Goal: Transaction & Acquisition: Obtain resource

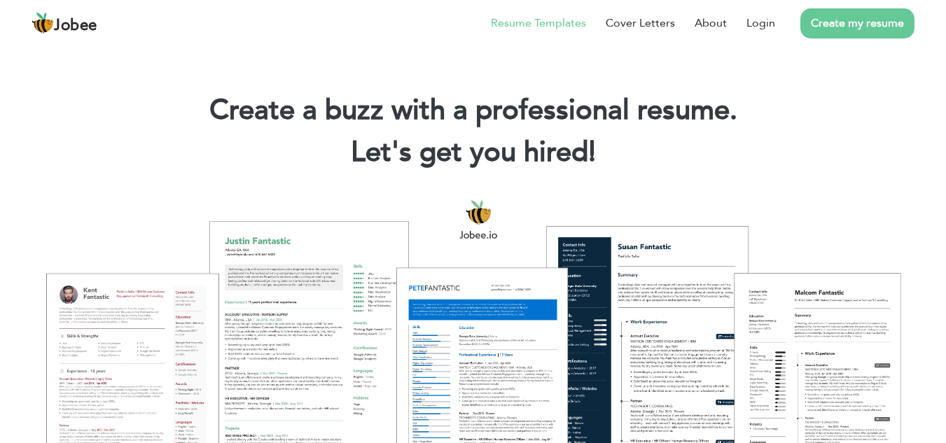
click at [573, 29] on link "Resume Templates" at bounding box center [538, 23] width 95 height 17
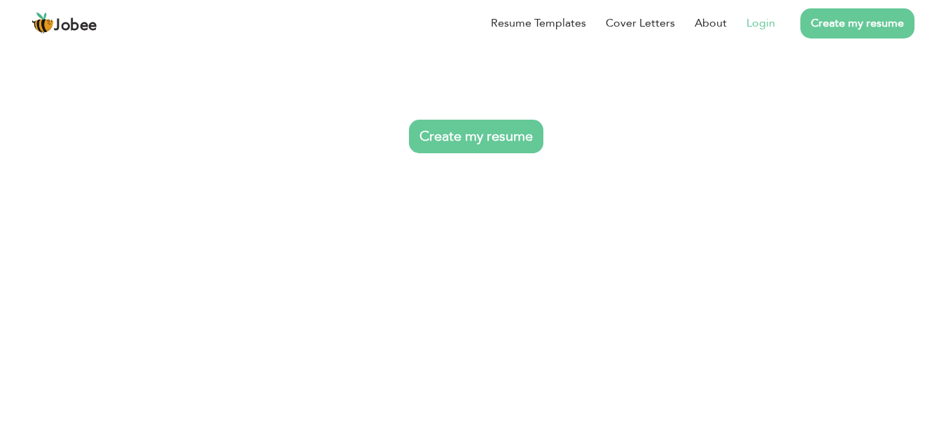
click at [768, 18] on link "Login" at bounding box center [761, 23] width 29 height 17
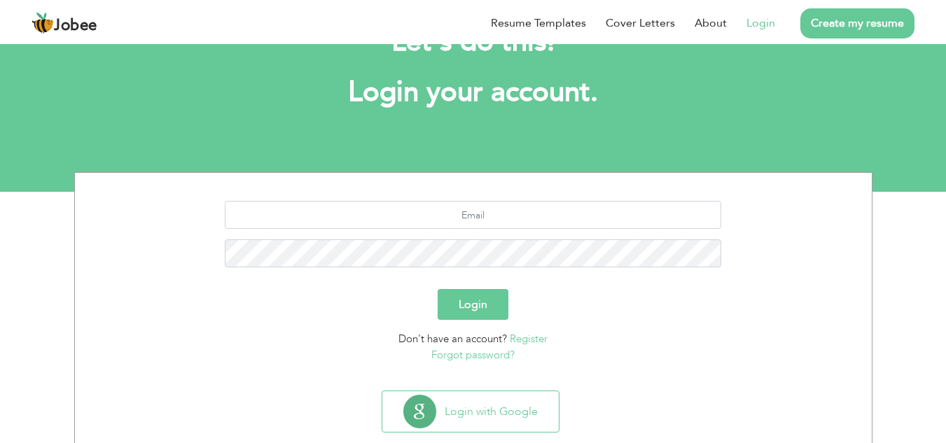
scroll to position [88, 0]
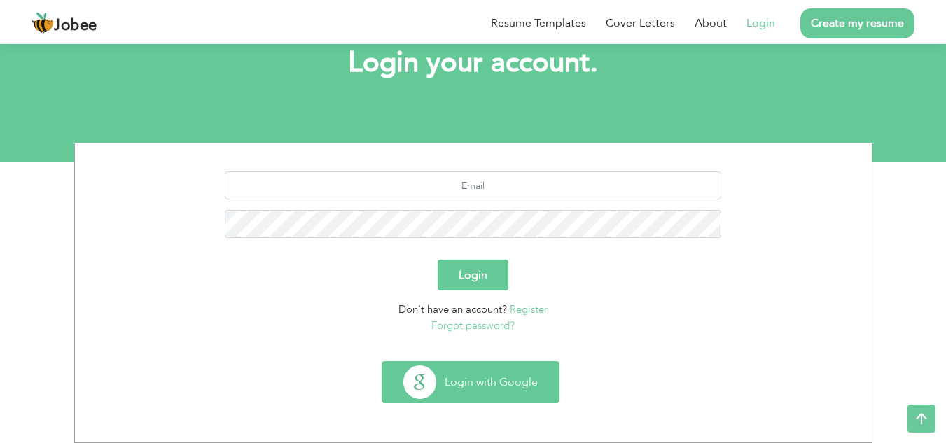
click at [506, 389] on button "Login with Google" at bounding box center [470, 382] width 177 height 41
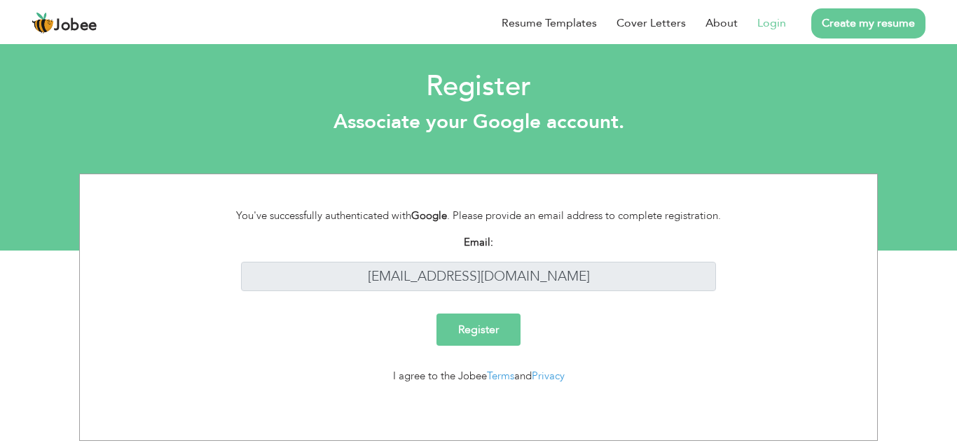
click at [476, 330] on input "Register" at bounding box center [478, 330] width 84 height 32
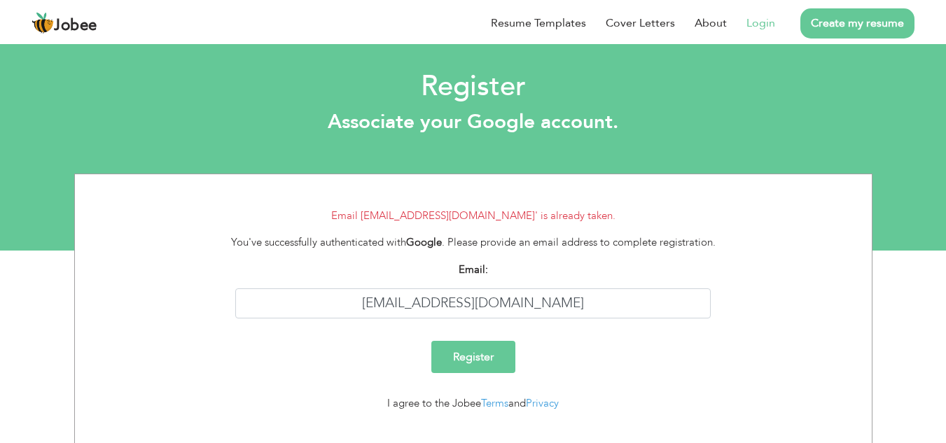
scroll to position [25, 0]
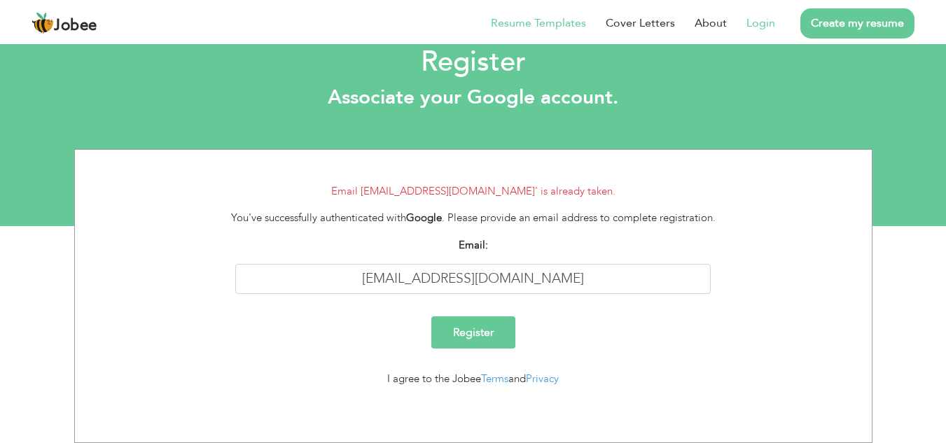
click at [521, 27] on link "Resume Templates" at bounding box center [538, 23] width 95 height 17
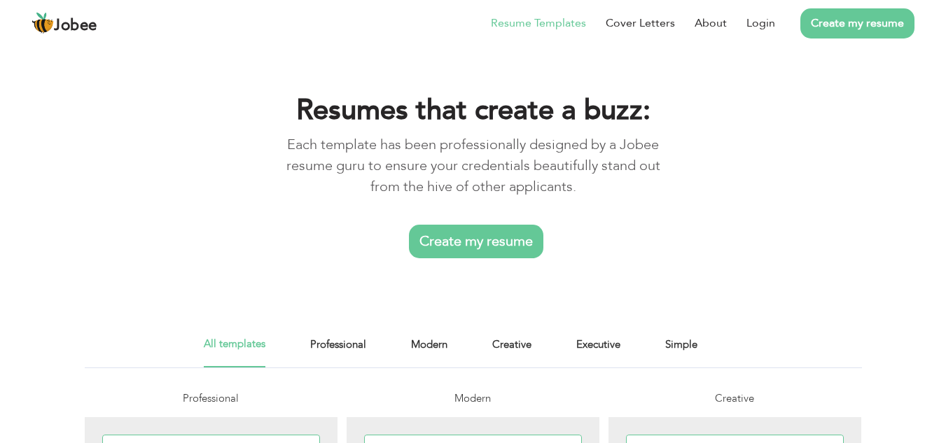
click at [516, 20] on link "Resume Templates" at bounding box center [538, 23] width 95 height 17
click at [507, 228] on link "Create my resume" at bounding box center [476, 242] width 134 height 34
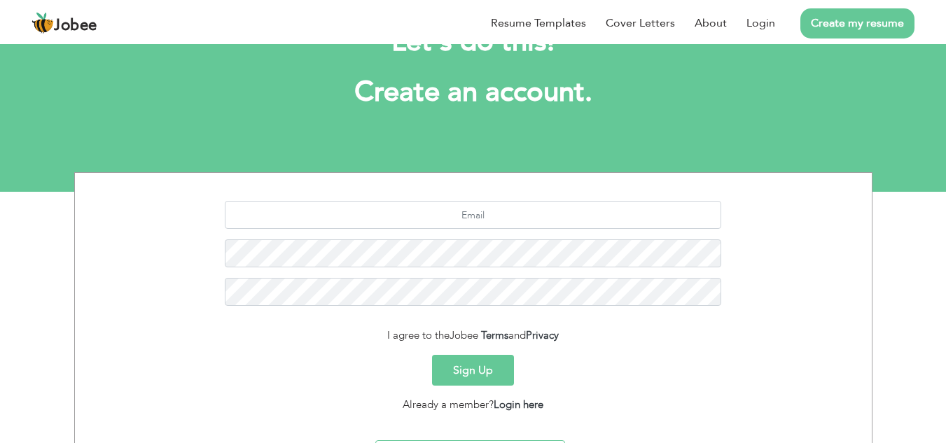
scroll to position [138, 0]
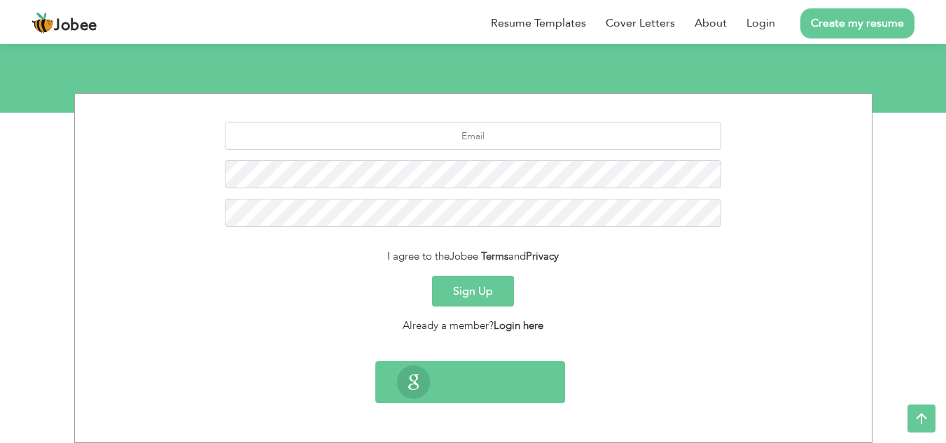
click at [537, 361] on div "Register with Google" at bounding box center [470, 382] width 190 height 42
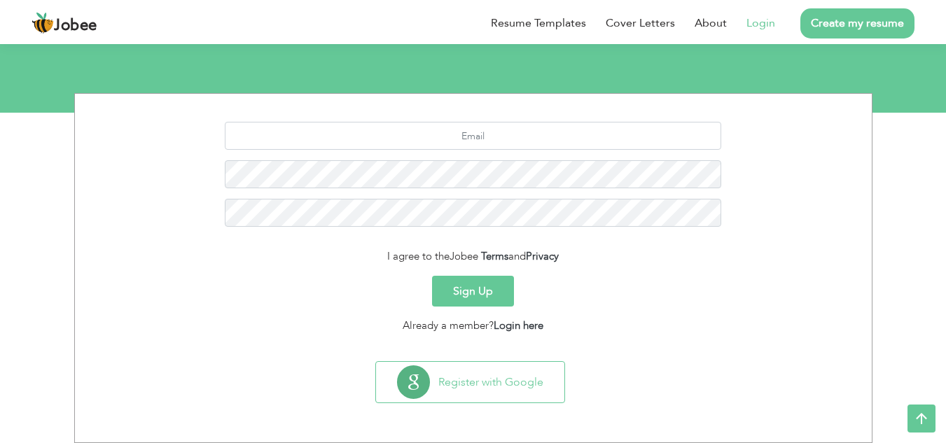
click at [749, 14] on li "Login" at bounding box center [751, 23] width 48 height 36
click at [752, 20] on link "Login" at bounding box center [761, 23] width 29 height 17
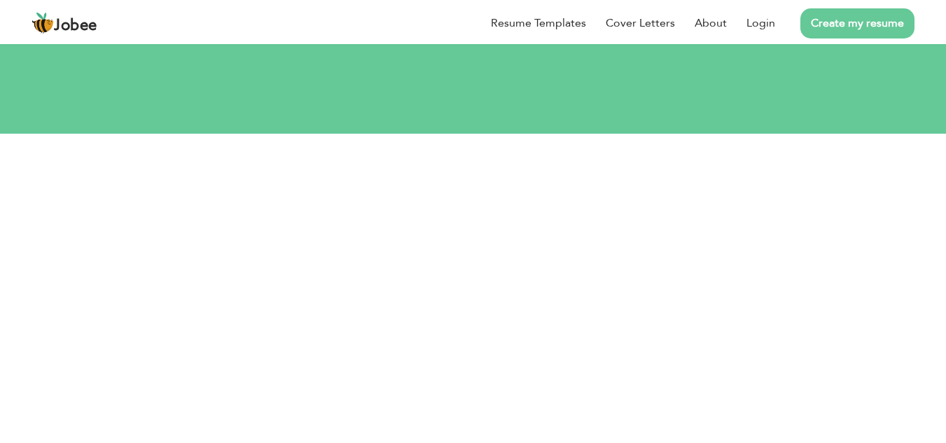
scroll to position [122, 0]
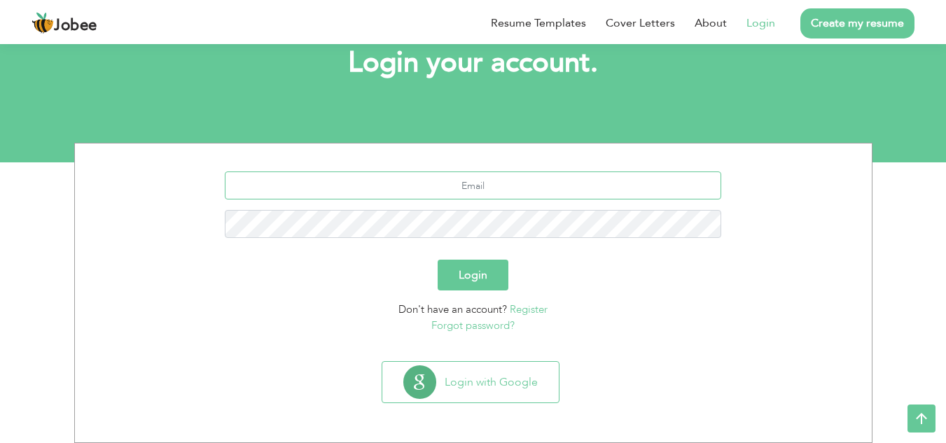
click at [519, 184] on input "text" at bounding box center [473, 186] width 497 height 28
type input "[EMAIL_ADDRESS][DOMAIN_NAME]"
click at [438, 260] on button "Login" at bounding box center [473, 275] width 71 height 31
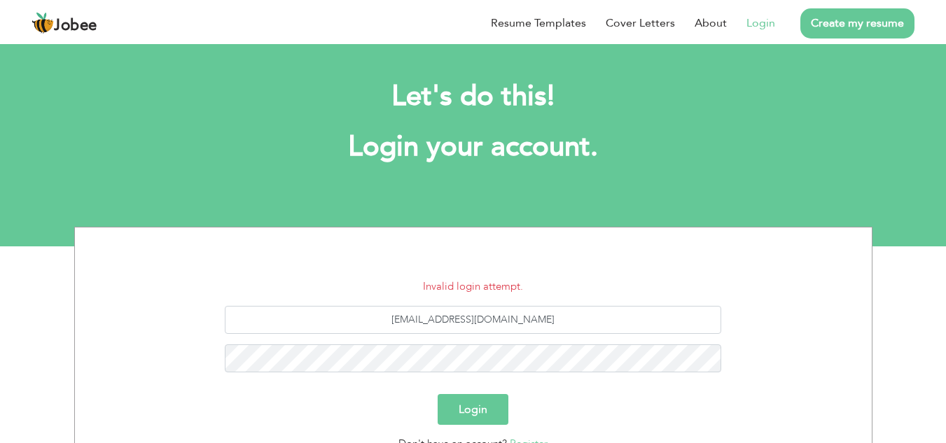
scroll to position [139, 0]
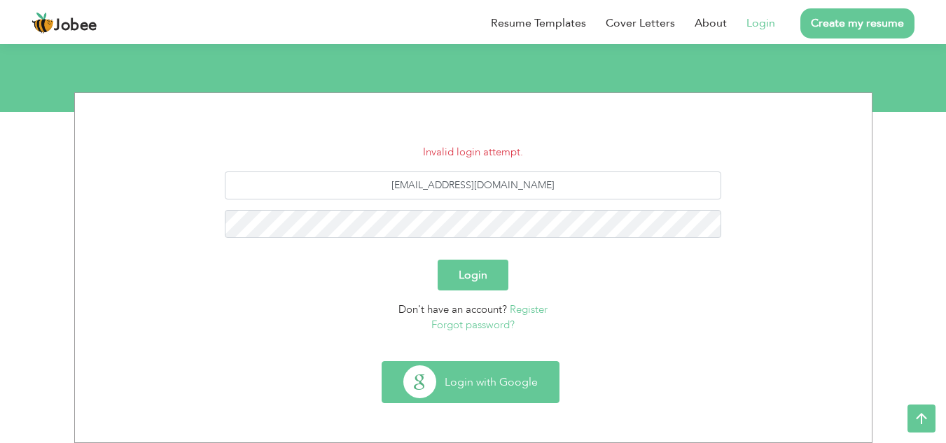
click at [541, 374] on button "Login with Google" at bounding box center [470, 382] width 177 height 41
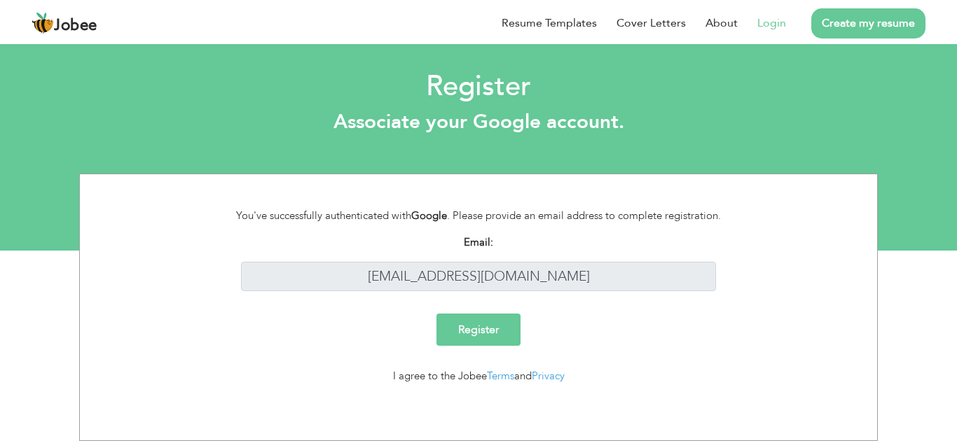
click at [474, 331] on input "Register" at bounding box center [478, 330] width 84 height 32
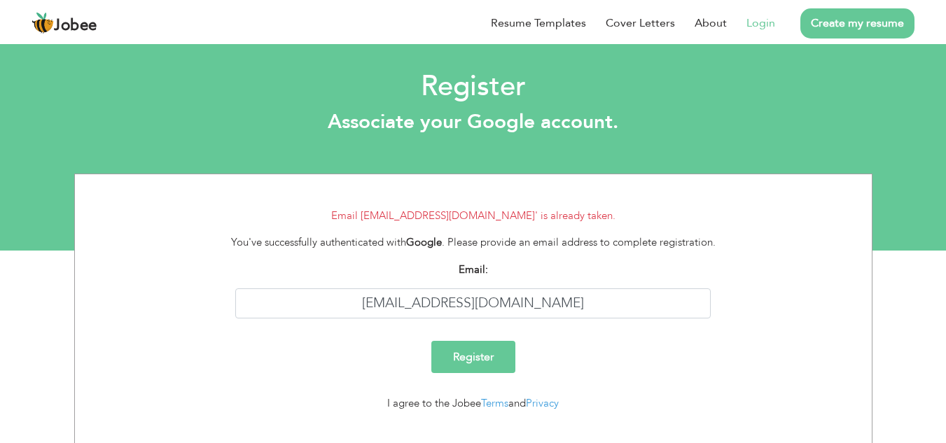
scroll to position [25, 0]
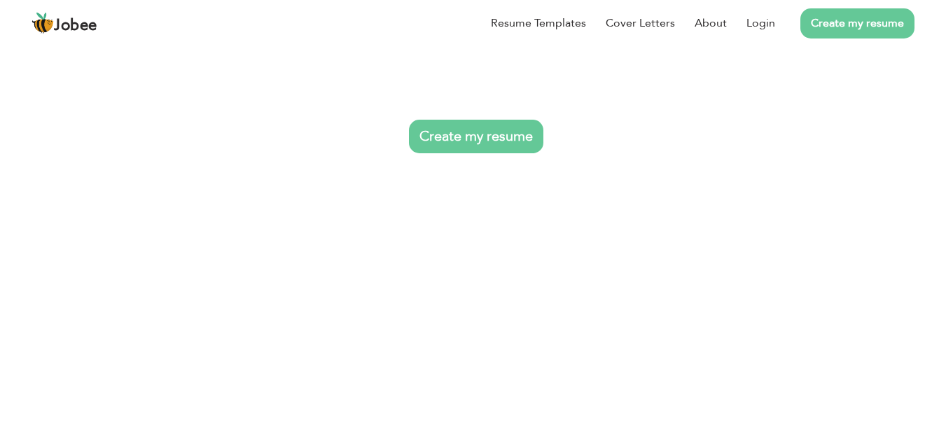
click at [484, 127] on link "Create my resume" at bounding box center [476, 137] width 134 height 34
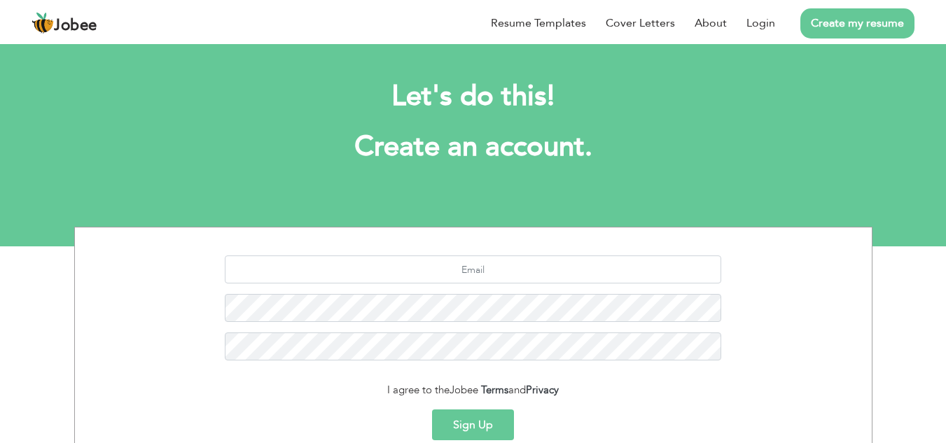
scroll to position [138, 0]
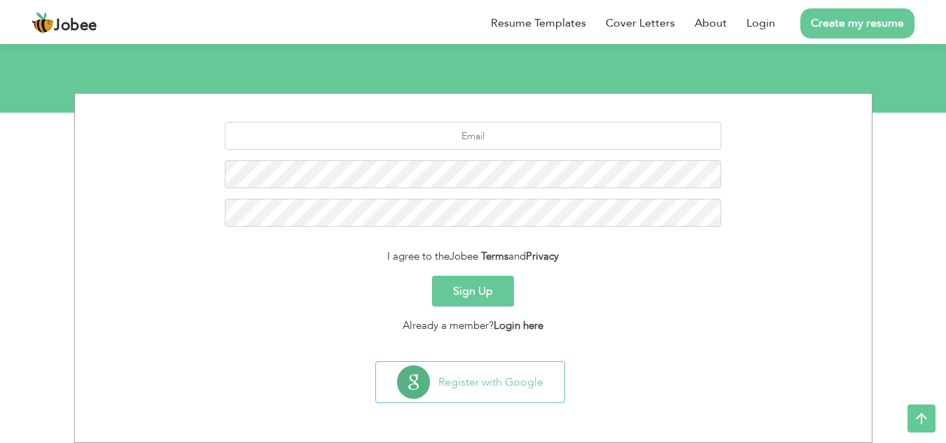
click at [558, 151] on div at bounding box center [473, 180] width 776 height 116
click at [556, 128] on input "text" at bounding box center [473, 136] width 497 height 28
type input "[EMAIL_ADDRESS][DOMAIN_NAME]"
click at [432, 276] on button "Sign Up" at bounding box center [473, 291] width 82 height 31
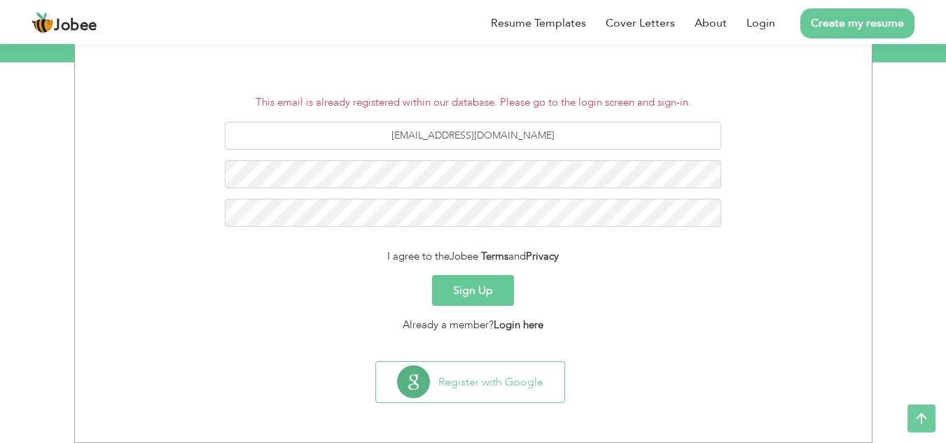
scroll to position [188, 0]
click at [500, 289] on button "Sign Up" at bounding box center [473, 290] width 82 height 31
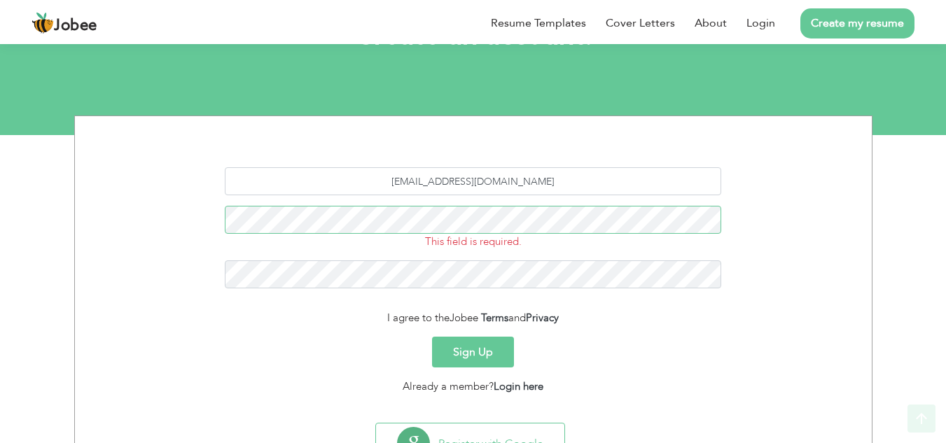
scroll to position [177, 0]
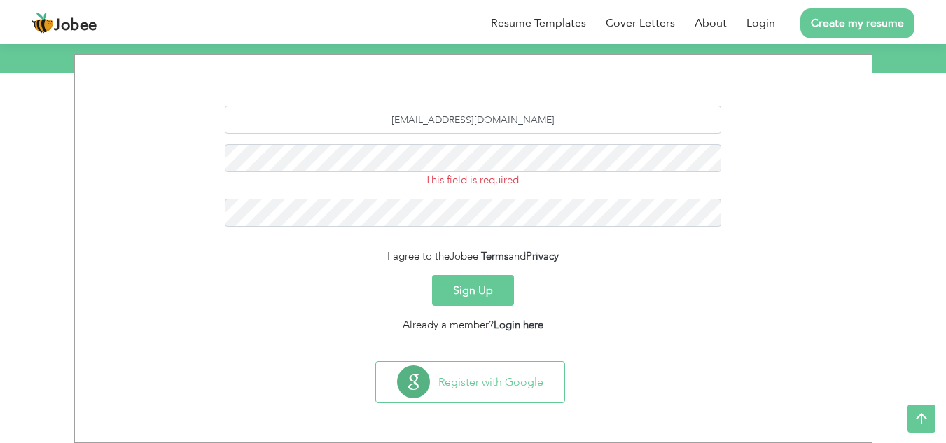
click at [473, 287] on button "Sign Up" at bounding box center [473, 290] width 82 height 31
click at [760, 15] on link "Login" at bounding box center [761, 23] width 29 height 17
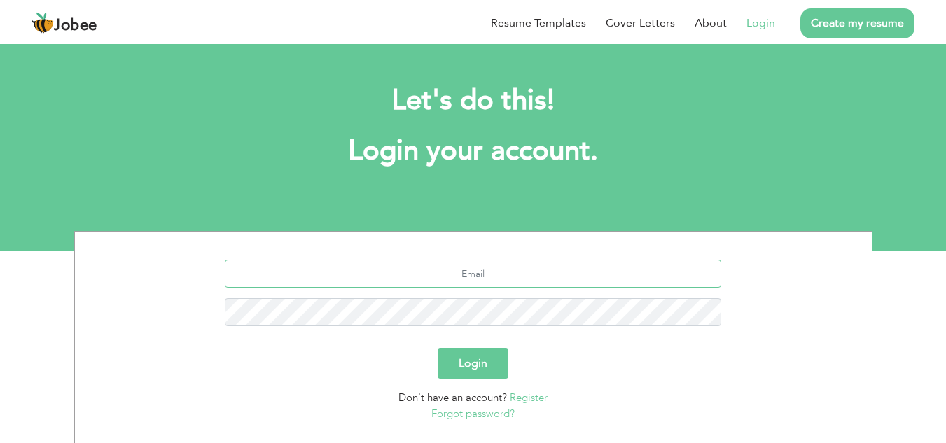
click at [580, 275] on input "text" at bounding box center [473, 274] width 497 height 28
type input "[EMAIL_ADDRESS][DOMAIN_NAME]"
click at [438, 348] on button "Login" at bounding box center [473, 363] width 71 height 31
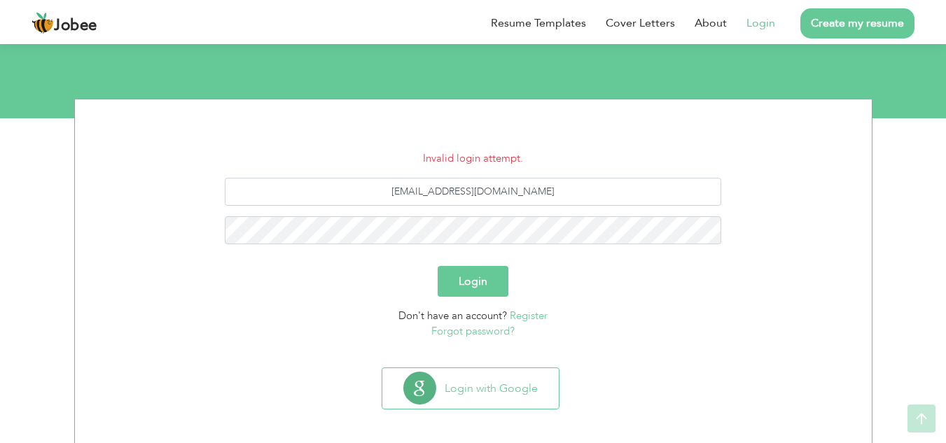
scroll to position [139, 0]
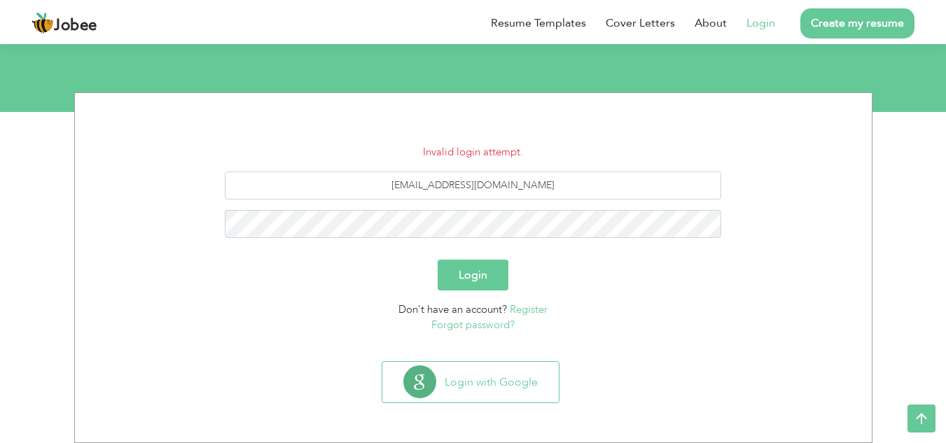
click at [77, 23] on span "Jobee" at bounding box center [75, 25] width 43 height 15
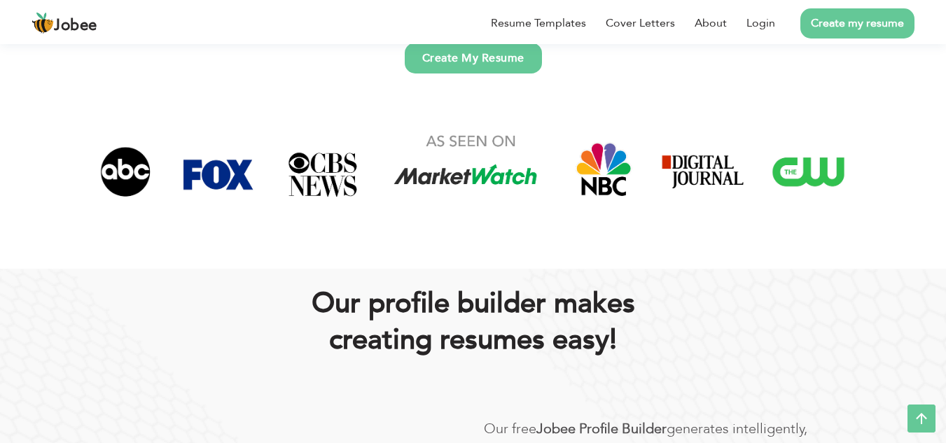
scroll to position [350, 0]
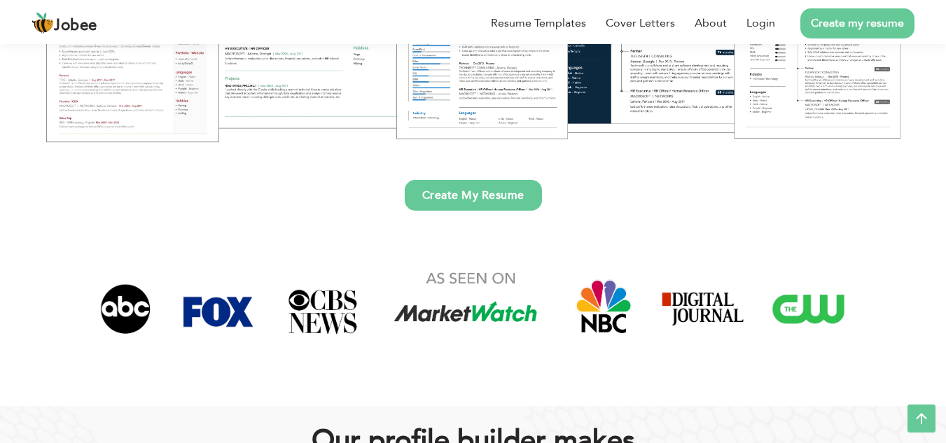
click at [485, 194] on link "Create My Resume" at bounding box center [473, 195] width 137 height 31
